Goal: Navigation & Orientation: Find specific page/section

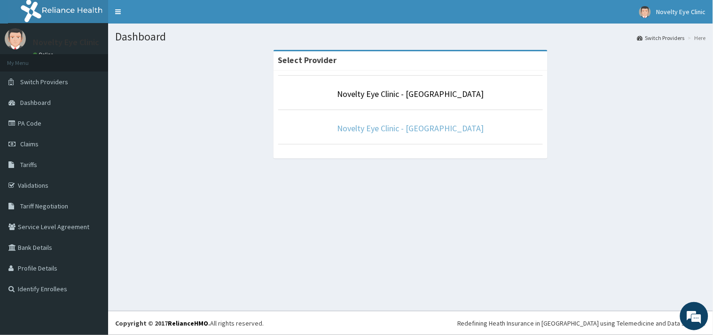
click at [377, 132] on link "Novelty Eye Clinic - [GEOGRAPHIC_DATA]" at bounding box center [411, 128] width 147 height 11
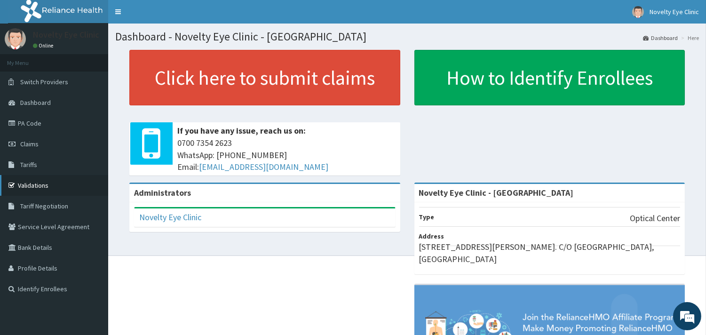
click at [55, 182] on link "Validations" at bounding box center [54, 185] width 108 height 21
